Goal: Transaction & Acquisition: Purchase product/service

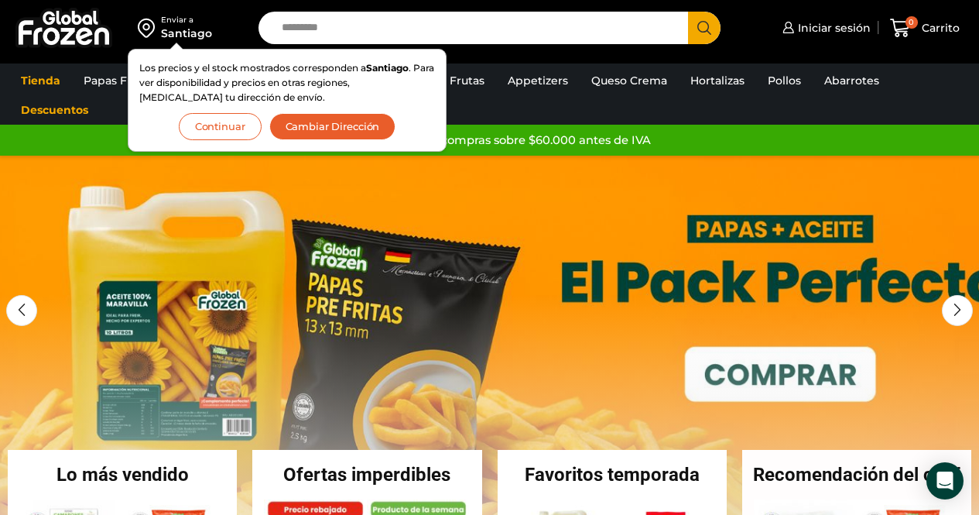
click at [381, 21] on input "Search input" at bounding box center [477, 28] width 407 height 32
click at [229, 121] on button "Continuar" at bounding box center [220, 126] width 83 height 27
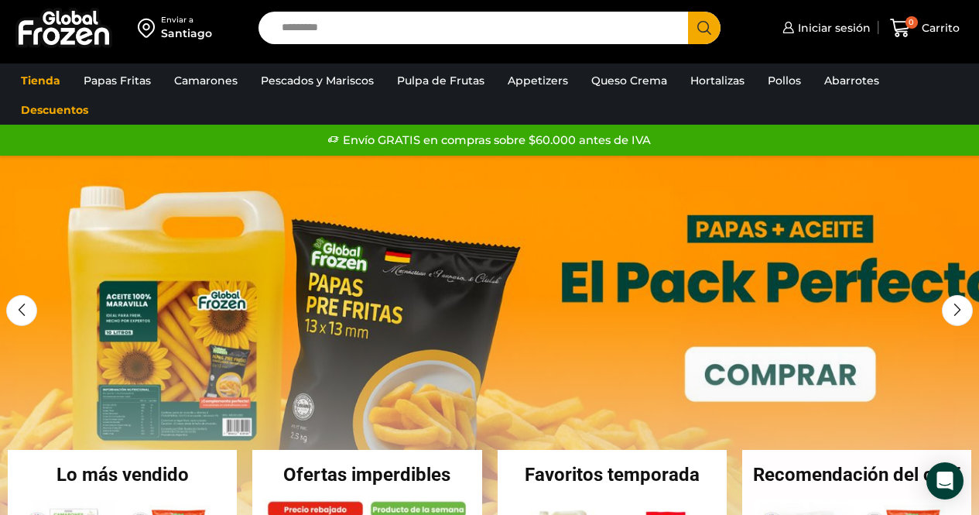
click at [330, 30] on input "Search input" at bounding box center [477, 28] width 407 height 32
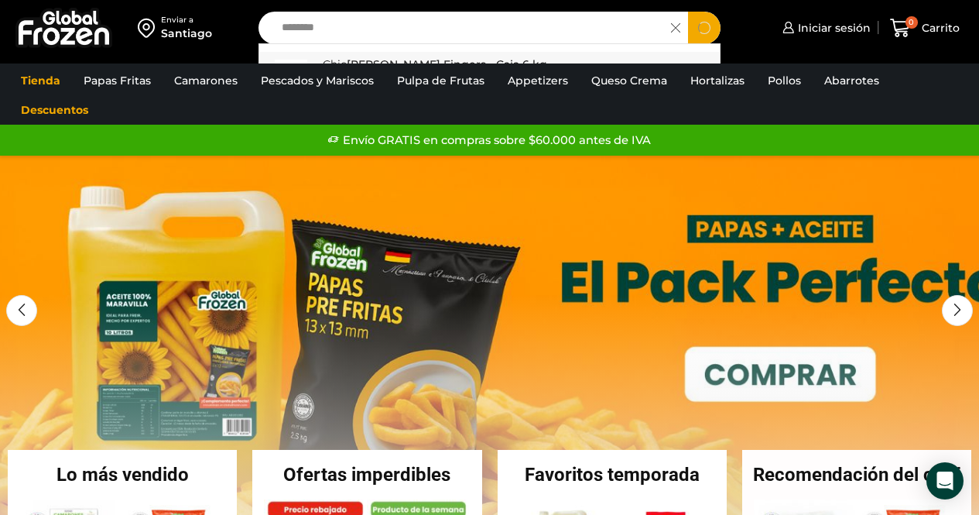
click at [381, 57] on p "Chic ken Fingers - Caja 6 kg" at bounding box center [435, 64] width 224 height 17
type input "**********"
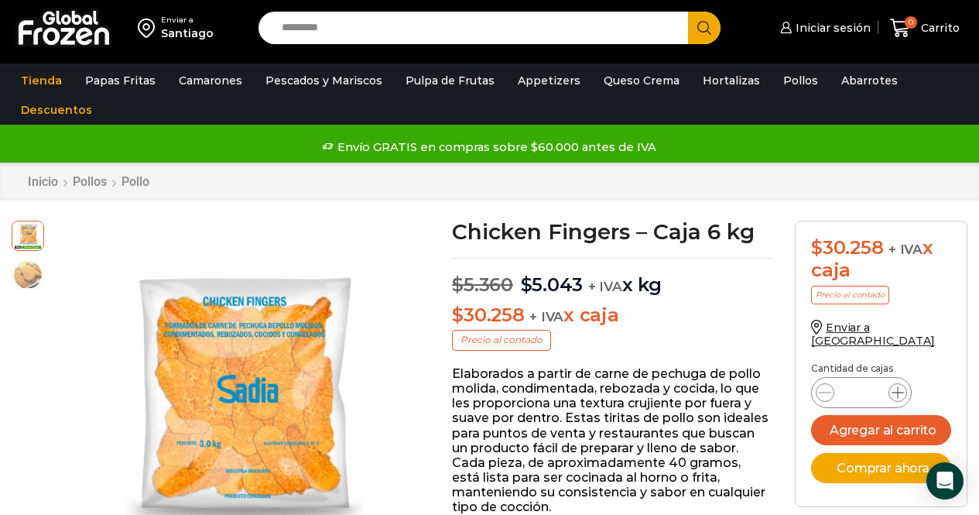
click at [900, 386] on icon at bounding box center [897, 392] width 12 height 12
type input "*"
click at [884, 416] on button "Agregar al carrito" at bounding box center [881, 430] width 140 height 30
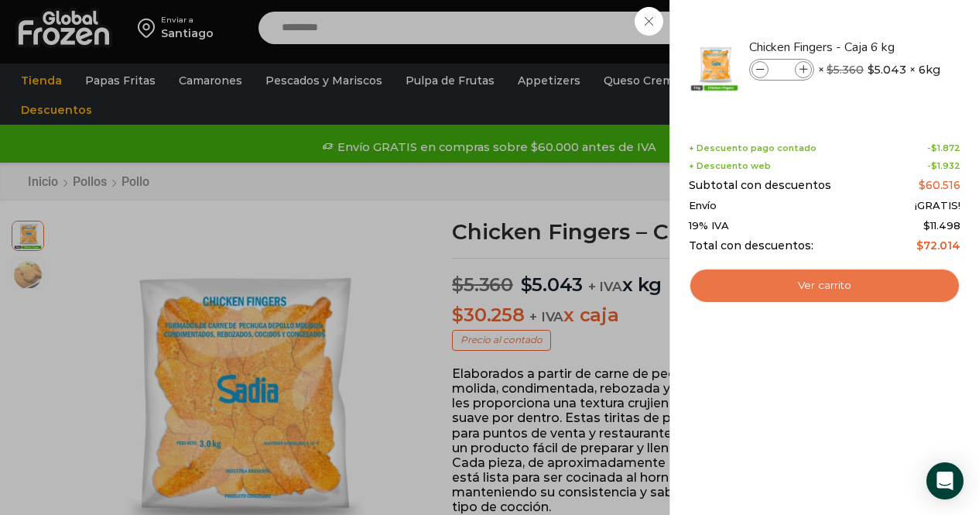
click at [819, 288] on link "Ver carrito" at bounding box center [825, 286] width 272 height 36
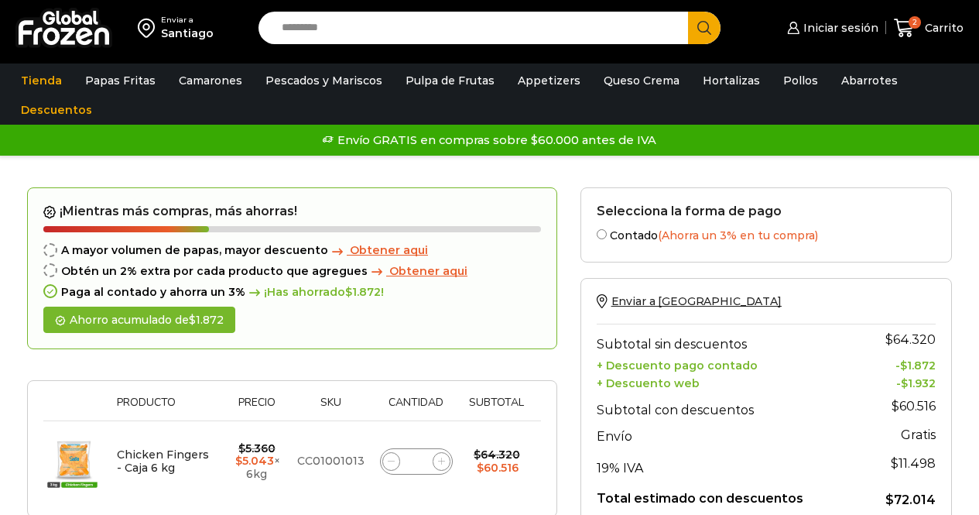
click at [319, 33] on input "Search input" at bounding box center [477, 28] width 407 height 32
click at [688, 12] on button "Search" at bounding box center [704, 28] width 32 height 32
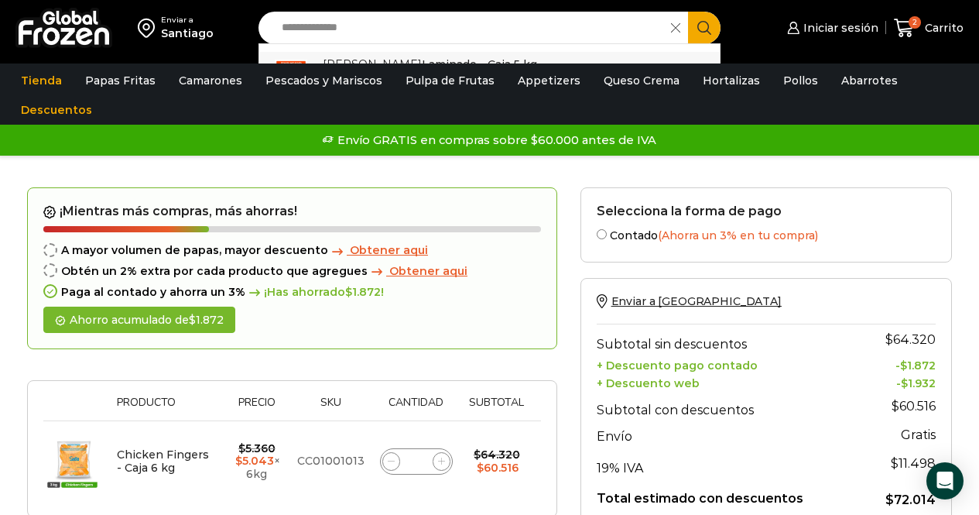
click at [436, 58] on p "Salmón Ahumado Laminado - Caja 5 kg" at bounding box center [430, 64] width 214 height 17
type input "**********"
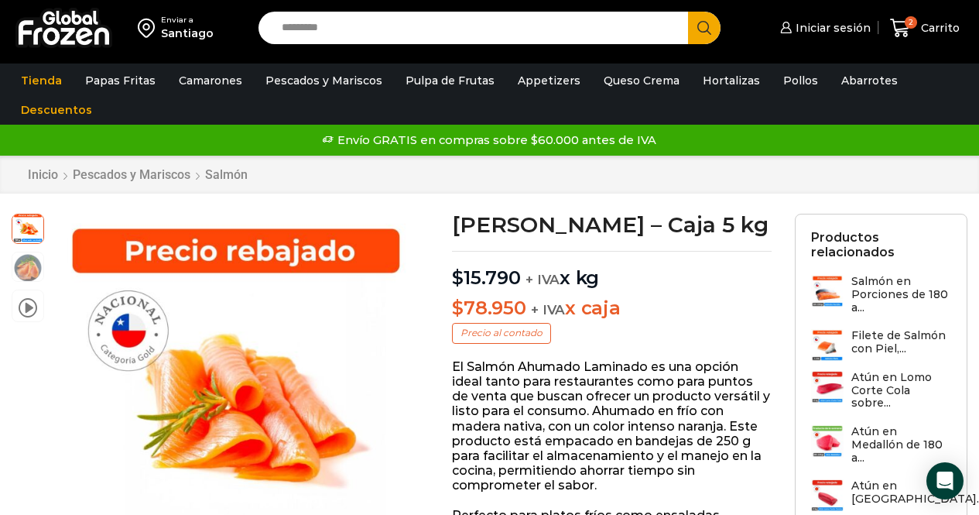
click at [710, 320] on p "$ 78.950 + IVA x caja" at bounding box center [612, 308] width 320 height 22
click at [928, 24] on span "Carrito" at bounding box center [938, 27] width 43 height 15
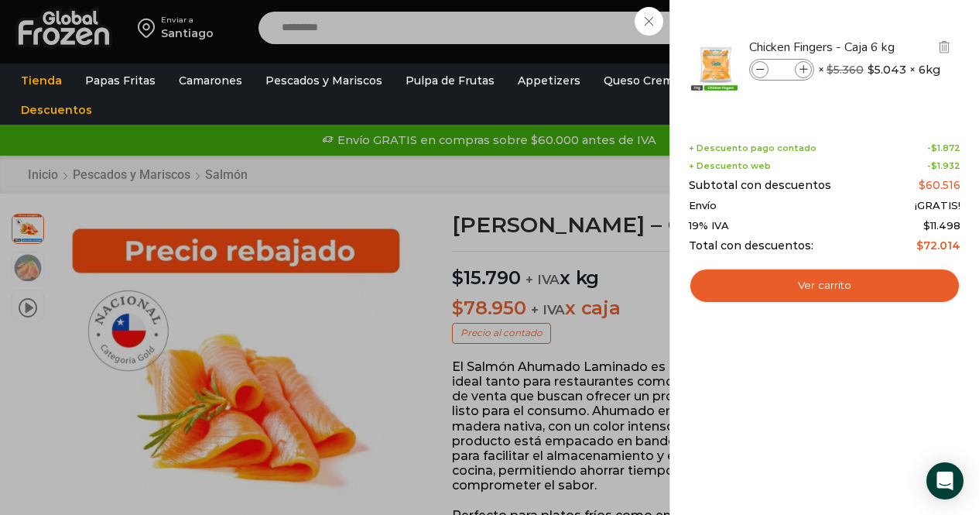
click at [805, 66] on icon at bounding box center [803, 70] width 9 height 9
type input "*"
click at [760, 67] on icon at bounding box center [760, 70] width 9 height 9
type input "*"
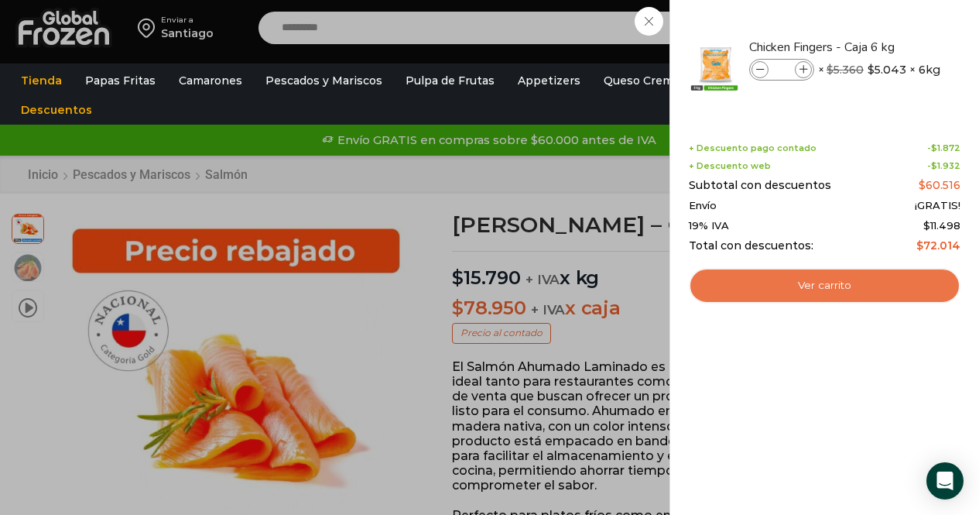
click at [845, 276] on link "Ver carrito" at bounding box center [825, 286] width 272 height 36
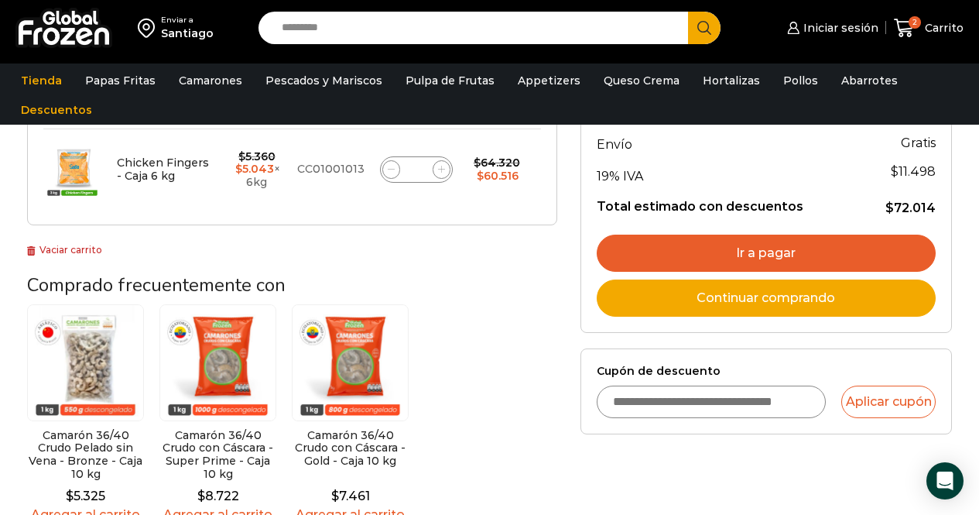
scroll to position [302, 0]
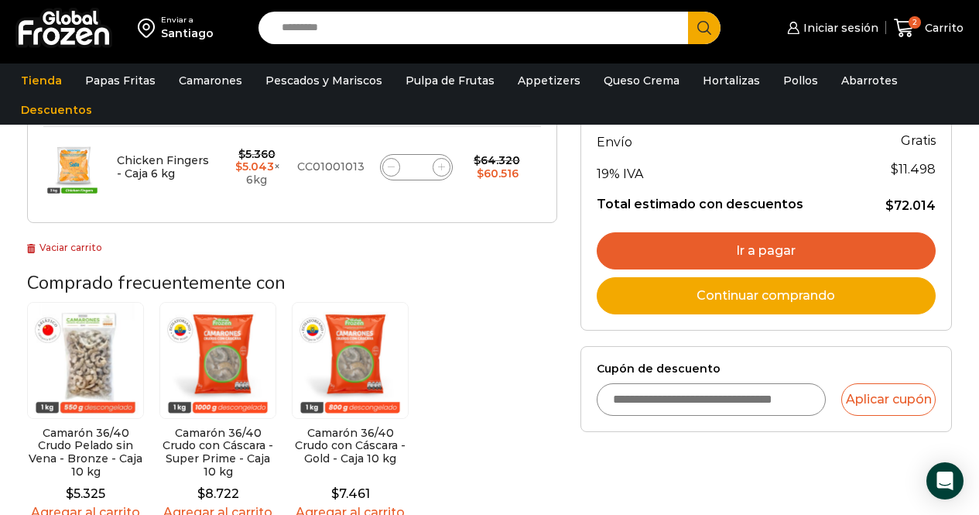
click at [764, 251] on link "Ir a pagar" at bounding box center [766, 250] width 339 height 37
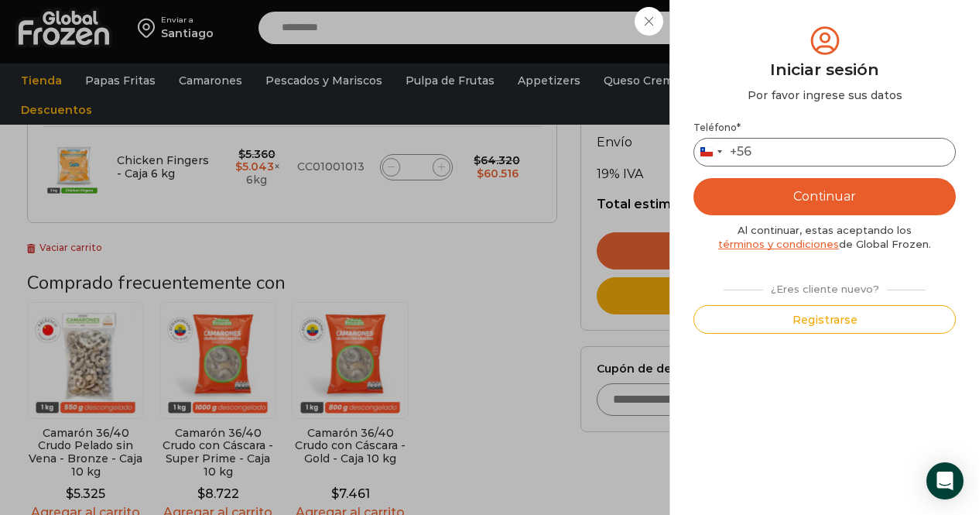
click at [800, 152] on input "Teléfono *" at bounding box center [824, 152] width 262 height 29
type input "*********"
click at [748, 191] on button "Continuar" at bounding box center [824, 196] width 262 height 37
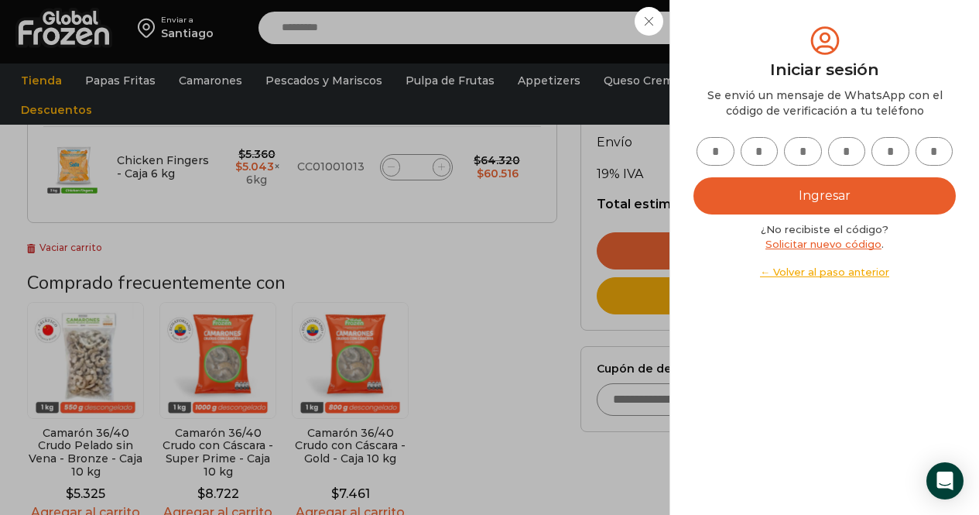
click at [713, 156] on input "text" at bounding box center [715, 151] width 38 height 29
type input "*"
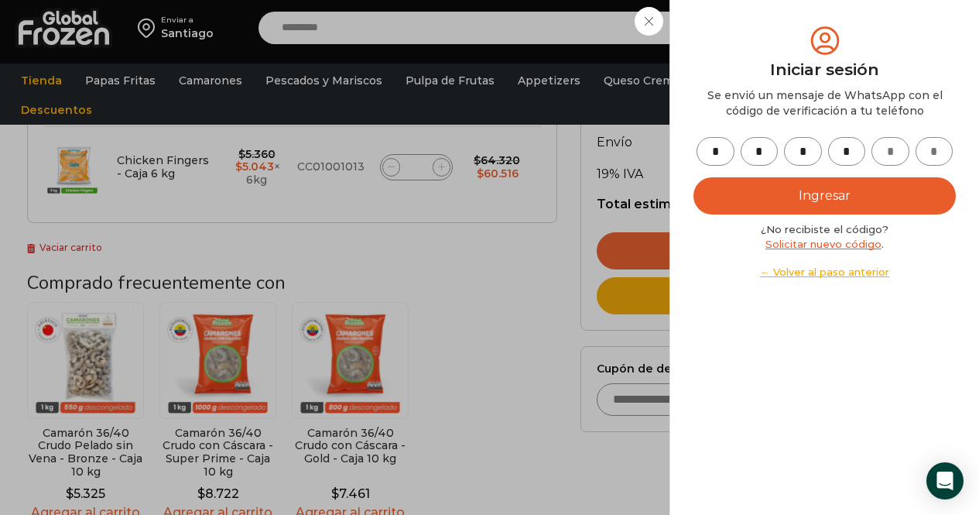
type input "*"
click at [803, 193] on button "Ingresar" at bounding box center [824, 195] width 262 height 37
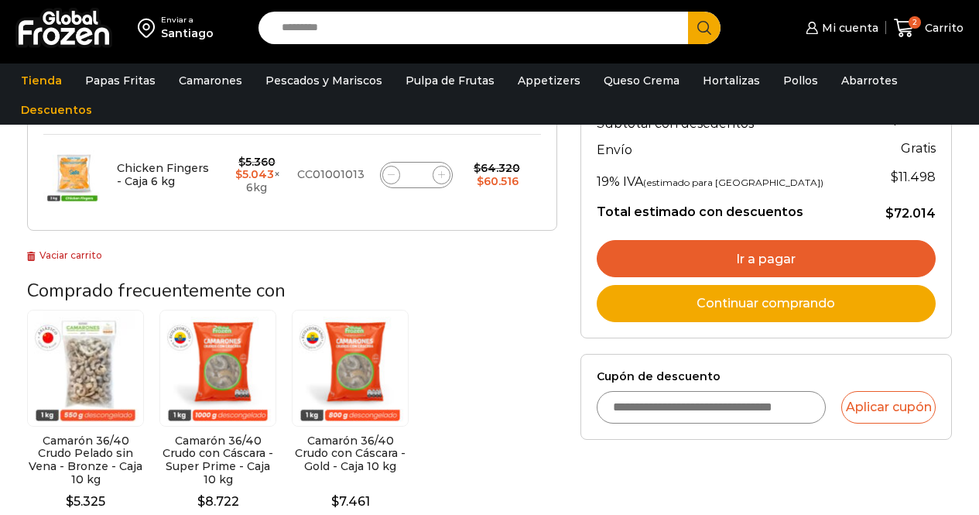
click at [785, 252] on link "Ir a pagar" at bounding box center [766, 258] width 339 height 37
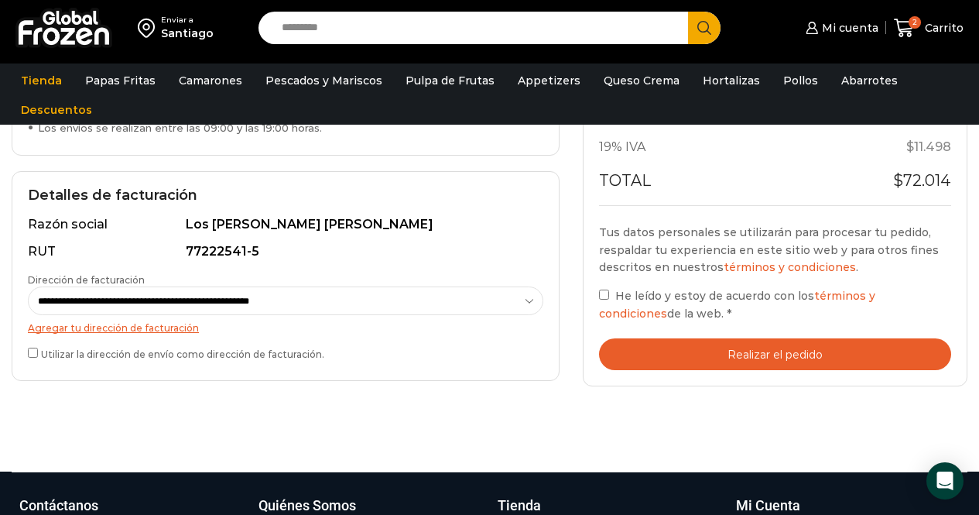
scroll to position [398, 0]
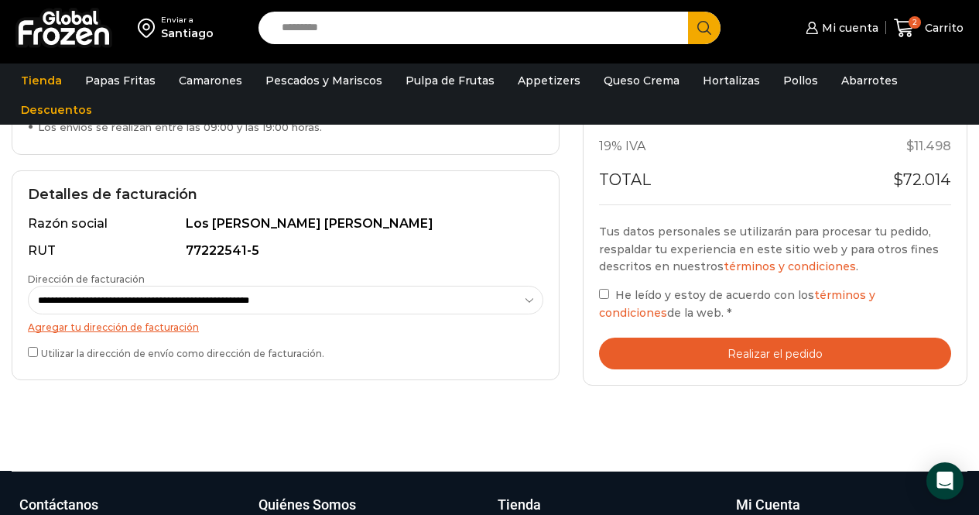
click at [26, 350] on div "**********" at bounding box center [286, 275] width 548 height 210
click at [770, 354] on button "Realizar el pedido" at bounding box center [775, 353] width 352 height 32
